Goal: Task Accomplishment & Management: Manage account settings

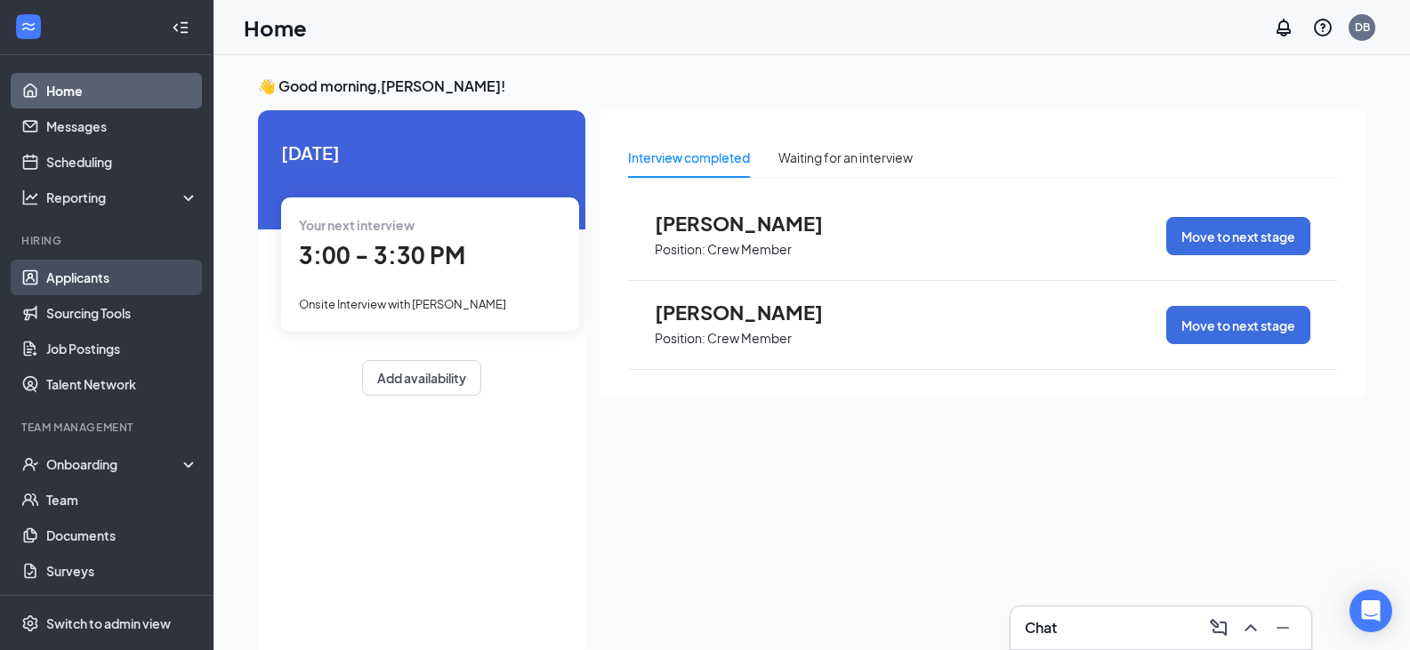
click at [76, 277] on link "Applicants" at bounding box center [122, 278] width 152 height 36
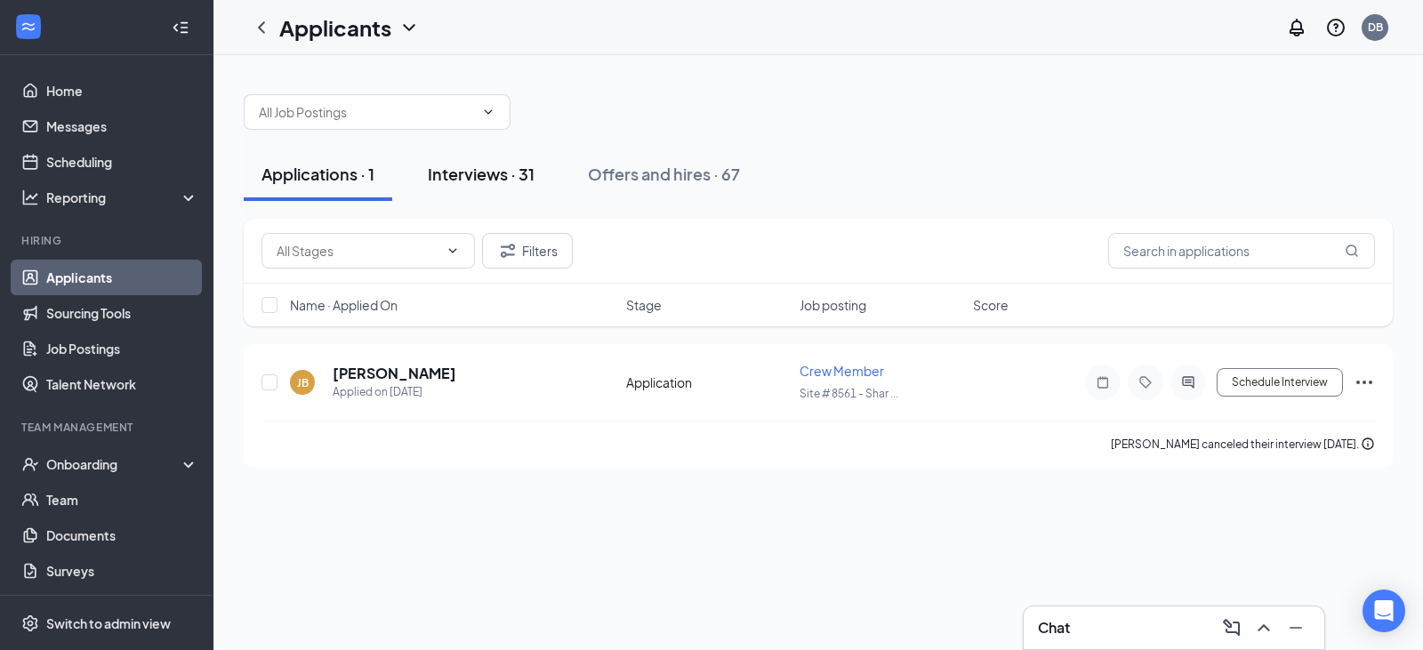
click at [484, 170] on div "Interviews · 31" at bounding box center [481, 174] width 107 height 22
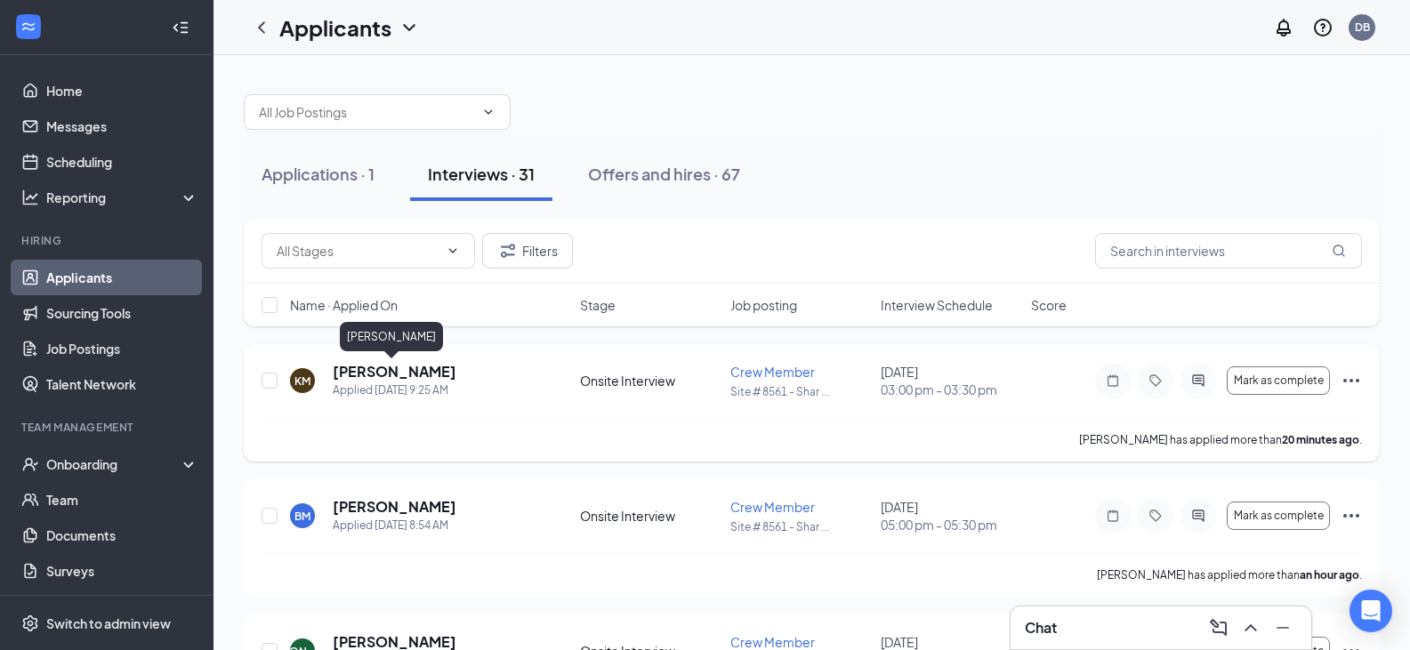
click at [350, 375] on h5 "[PERSON_NAME]" at bounding box center [395, 372] width 124 height 20
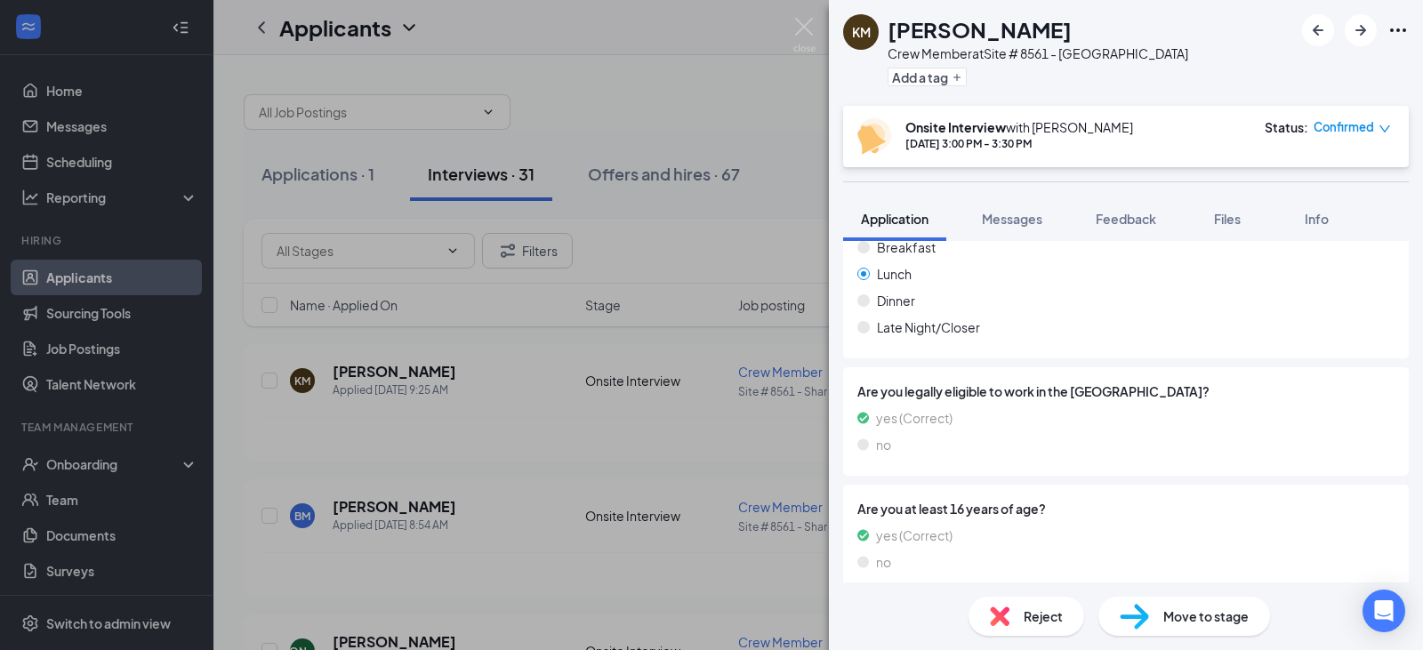
scroll to position [665, 0]
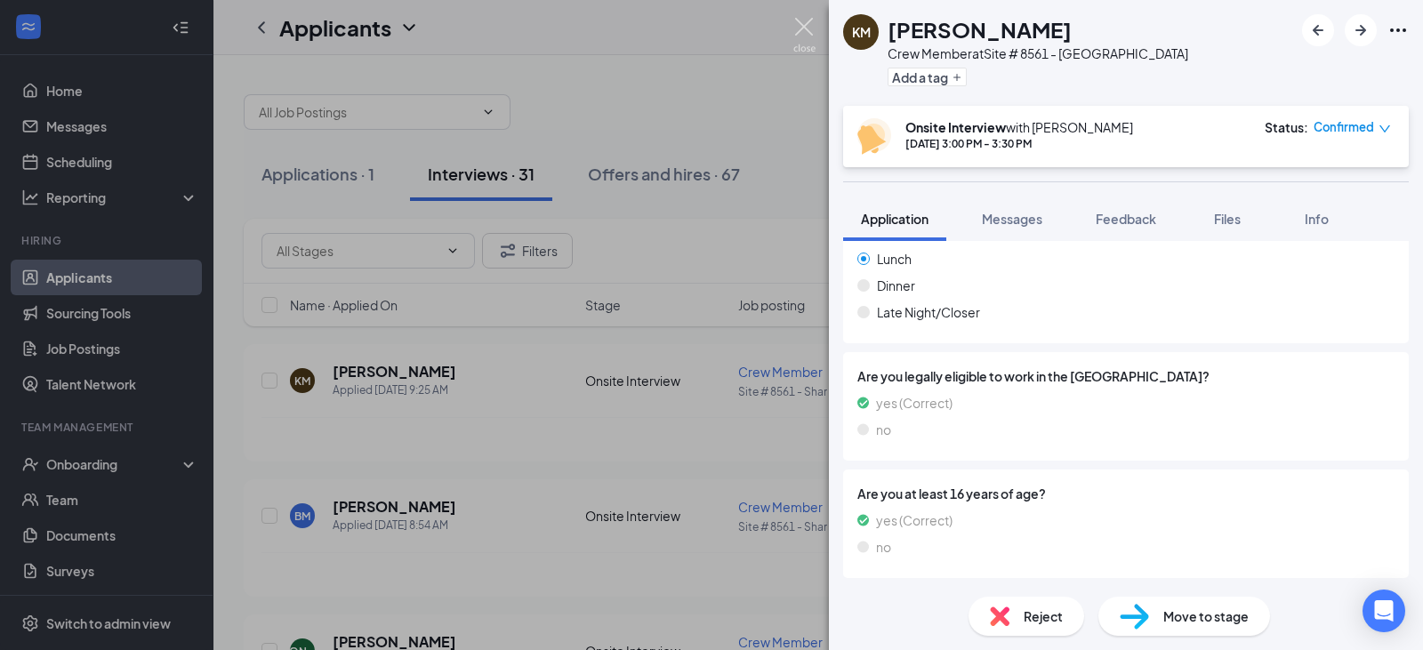
click at [809, 40] on img at bounding box center [804, 35] width 22 height 35
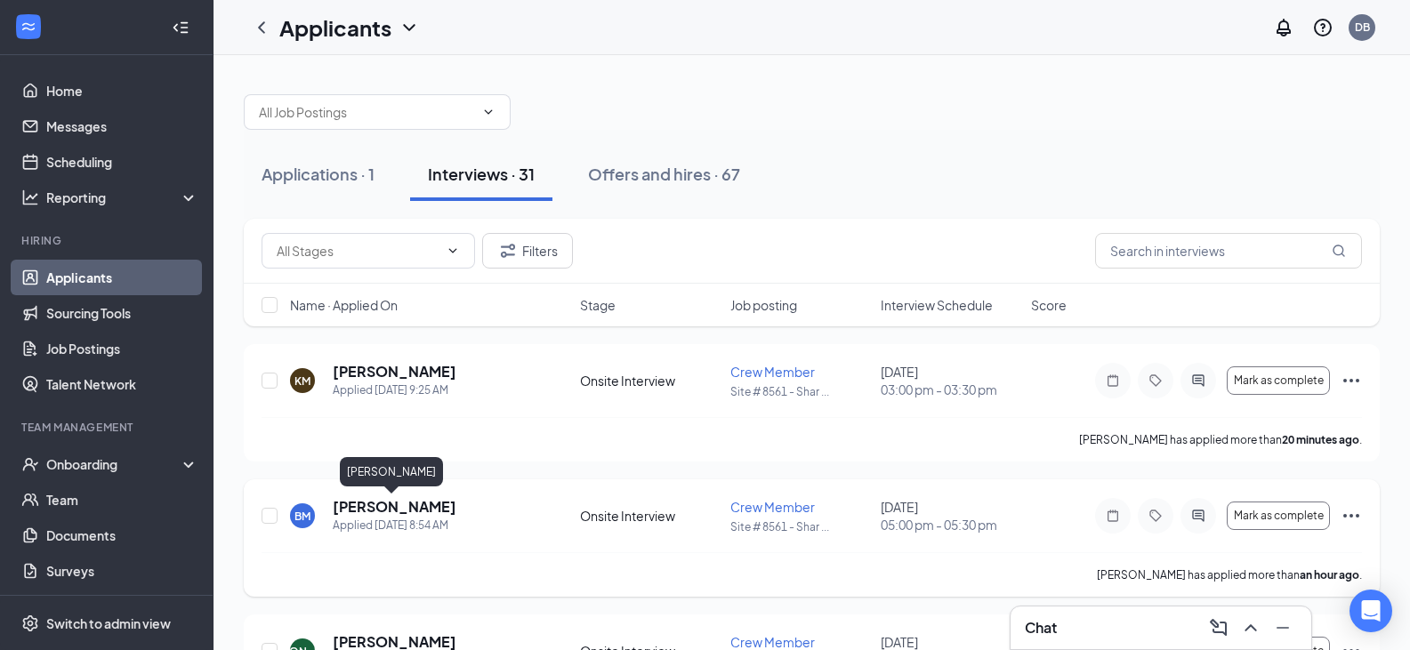
click at [366, 507] on h5 "[PERSON_NAME]" at bounding box center [395, 507] width 124 height 20
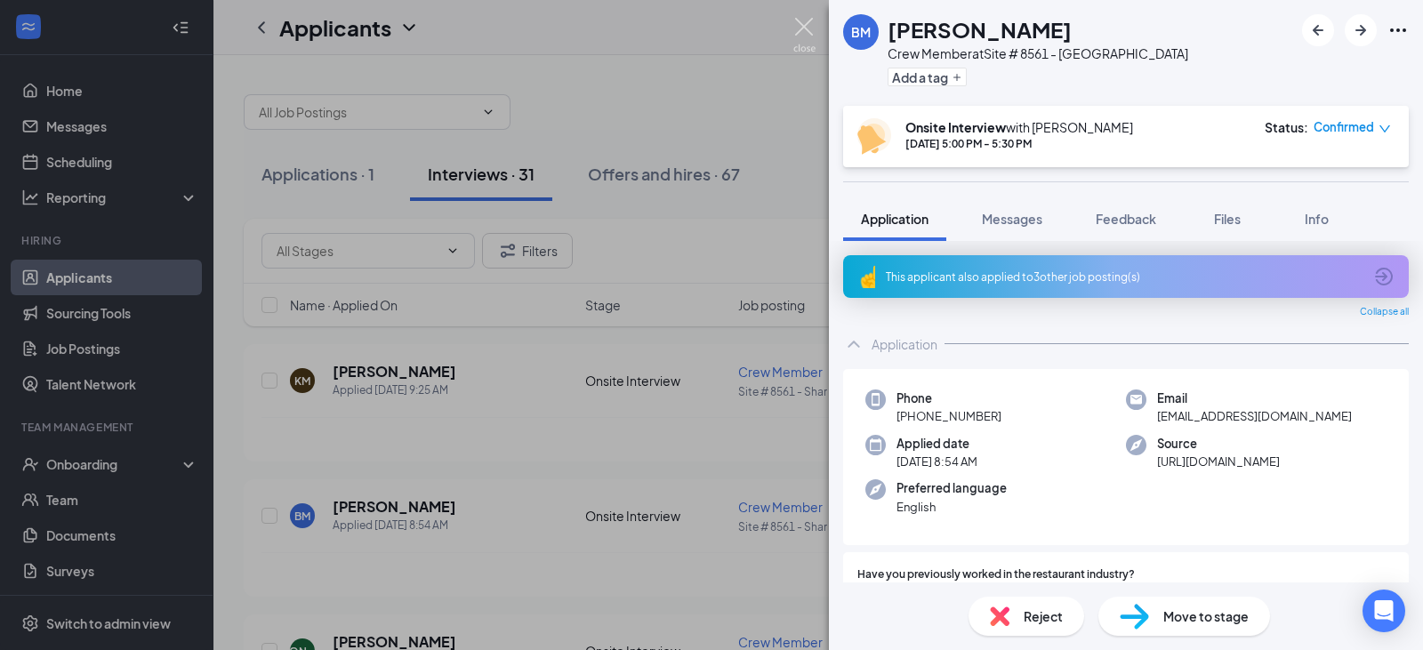
click at [802, 23] on img at bounding box center [804, 35] width 22 height 35
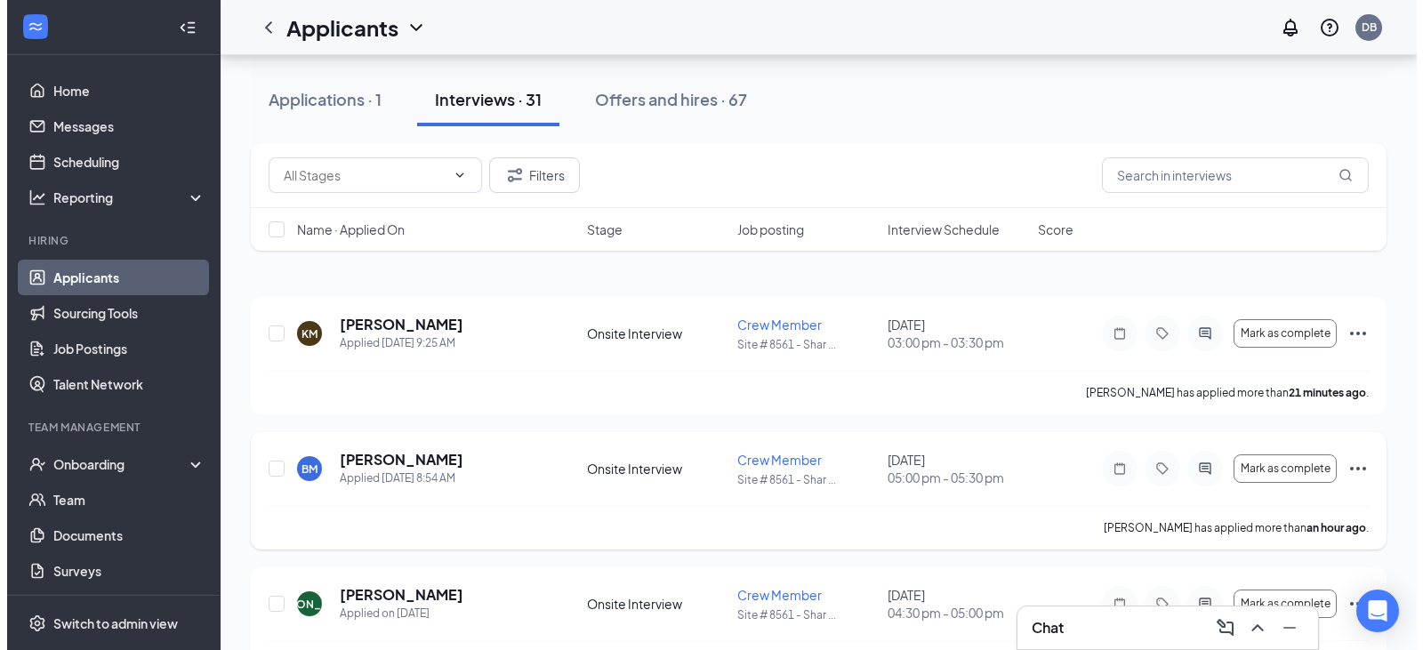
scroll to position [89, 0]
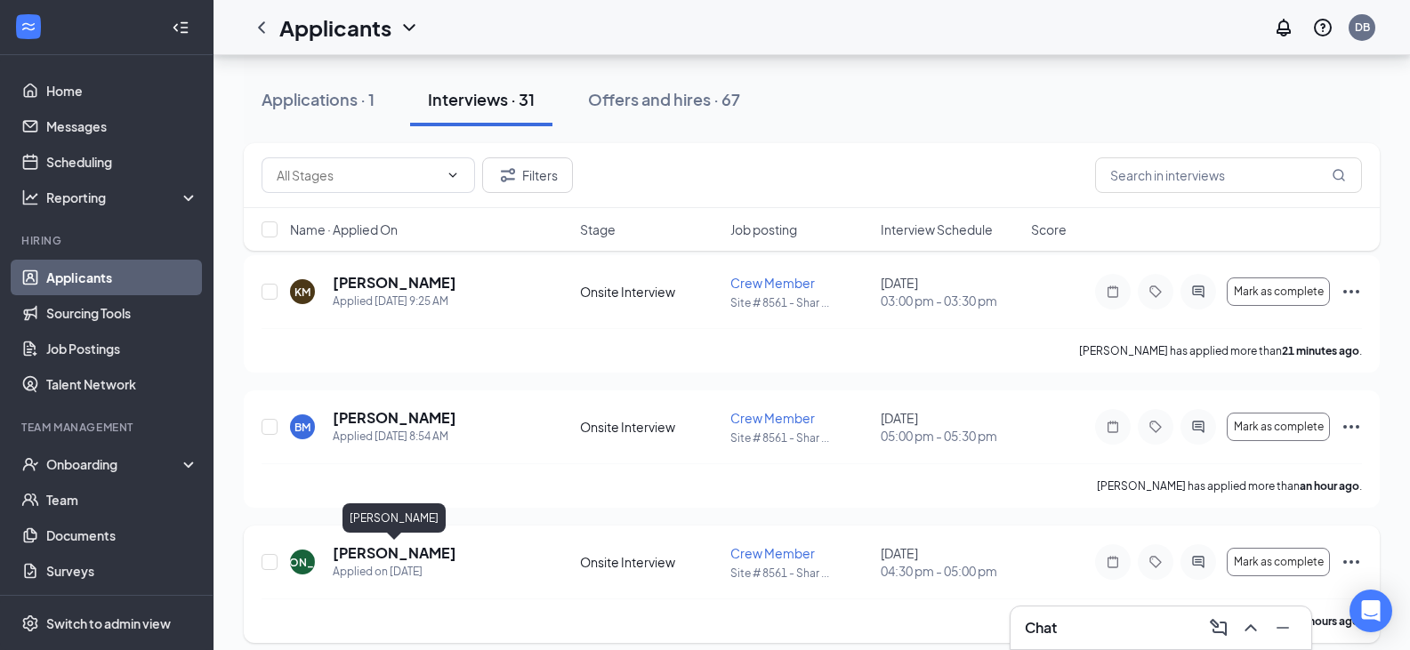
click at [420, 550] on h5 "[PERSON_NAME]" at bounding box center [395, 553] width 124 height 20
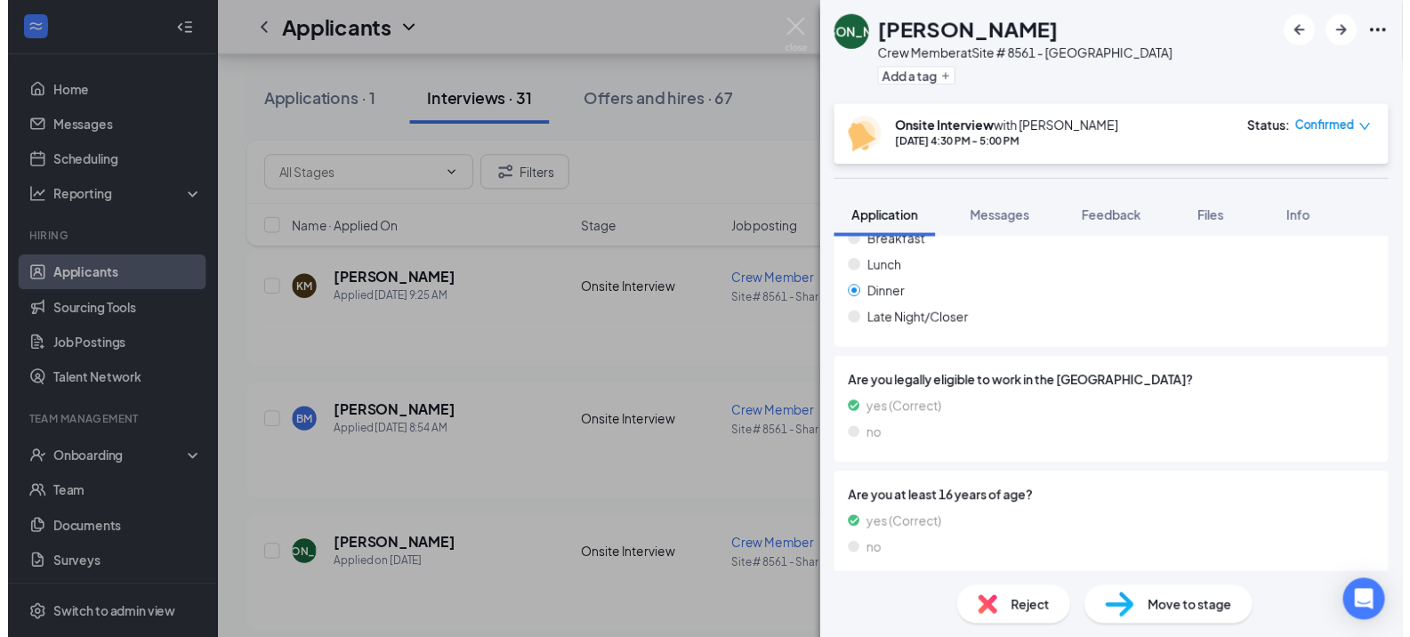
scroll to position [665, 0]
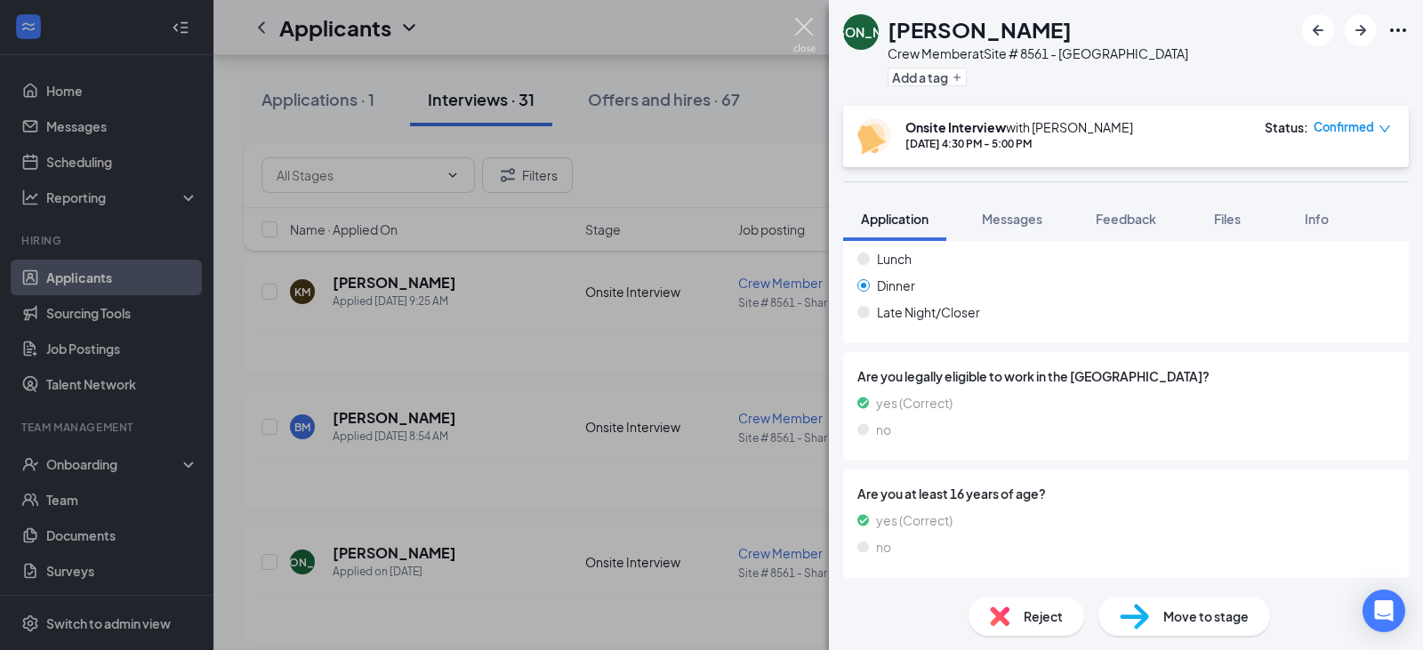
click at [803, 28] on img at bounding box center [804, 35] width 22 height 35
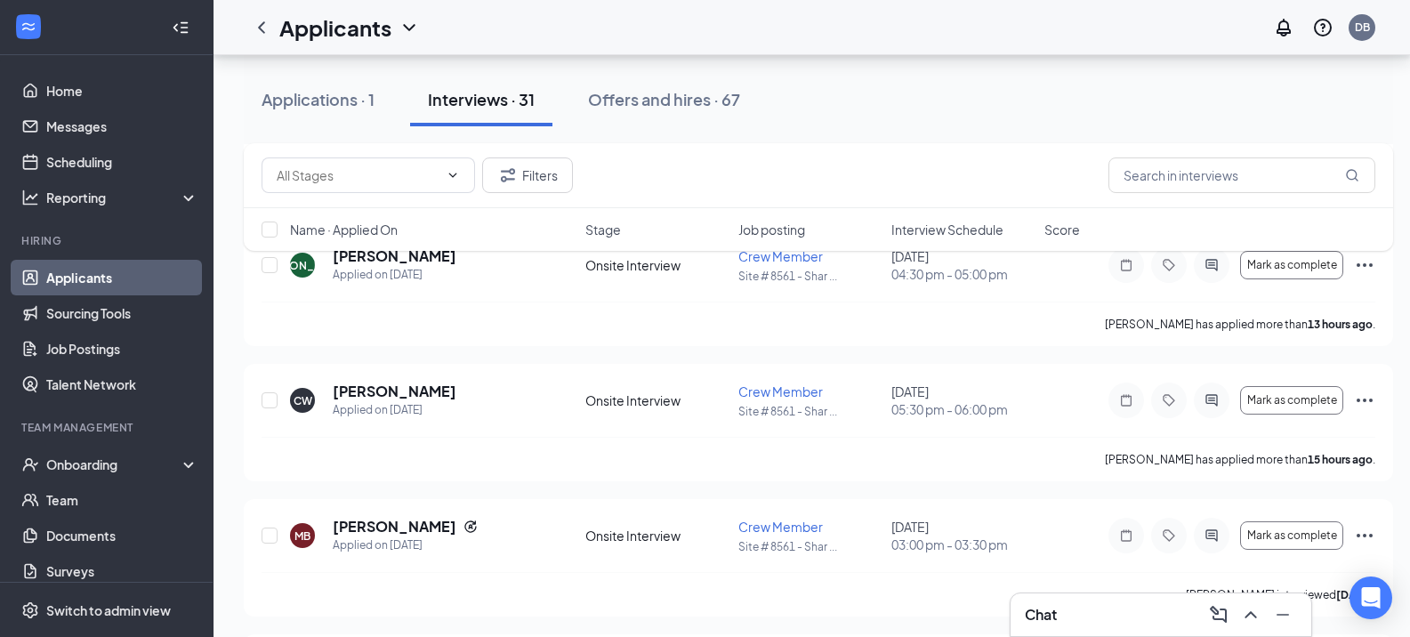
scroll to position [178, 0]
